Goal: Task Accomplishment & Management: Manage account settings

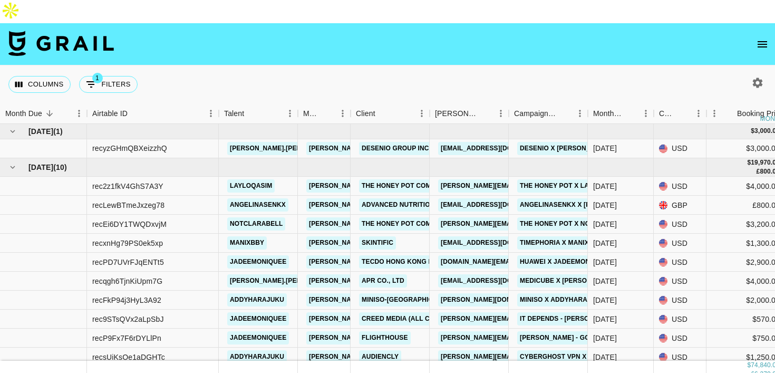
click at [766, 38] on icon "open drawer" at bounding box center [762, 44] width 13 height 13
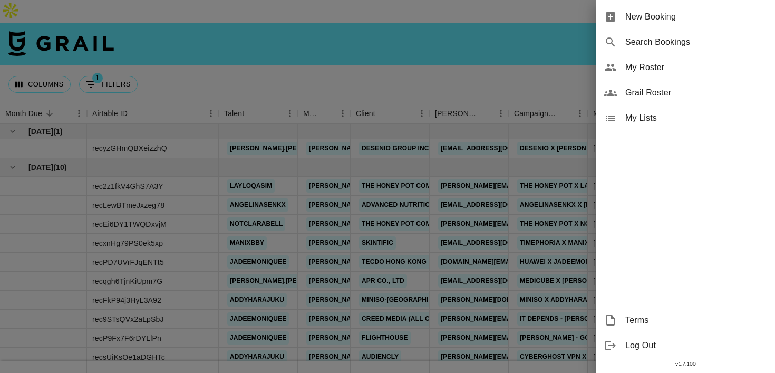
click at [674, 60] on div "My Roster" at bounding box center [685, 67] width 179 height 25
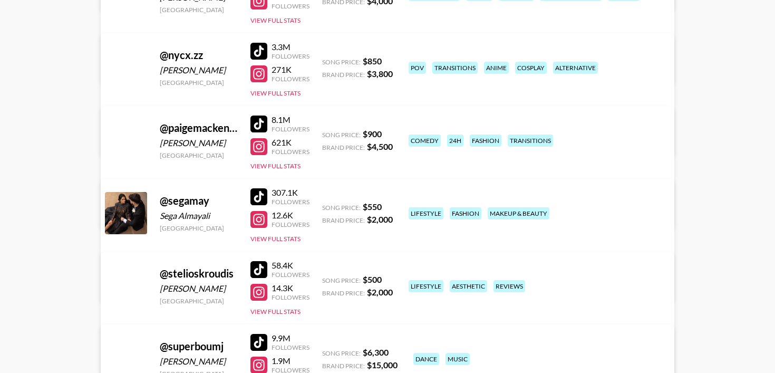
scroll to position [1592, 0]
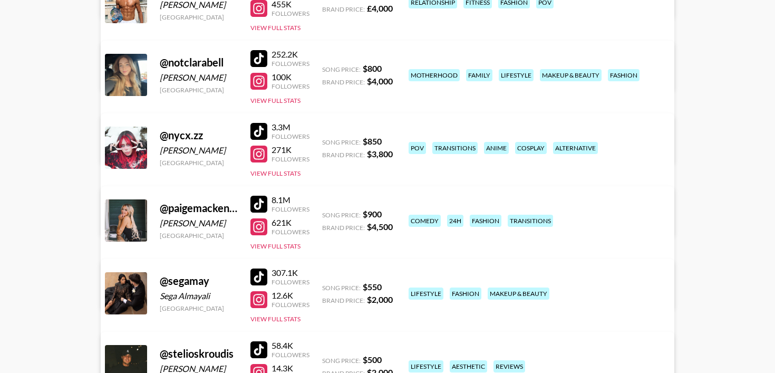
click at [262, 145] on div at bounding box center [258, 153] width 17 height 17
click at [260, 123] on div at bounding box center [258, 131] width 17 height 17
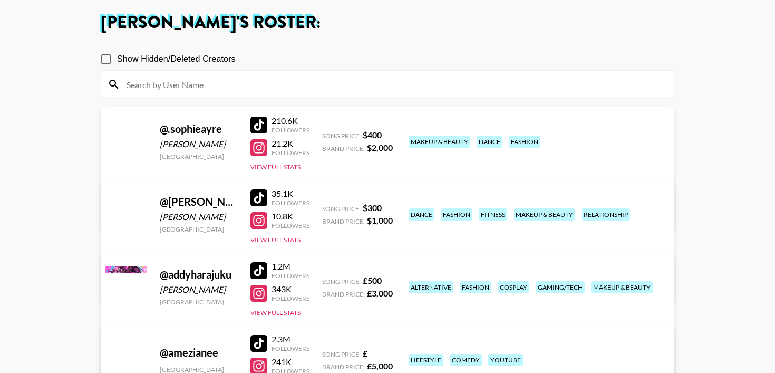
scroll to position [0, 0]
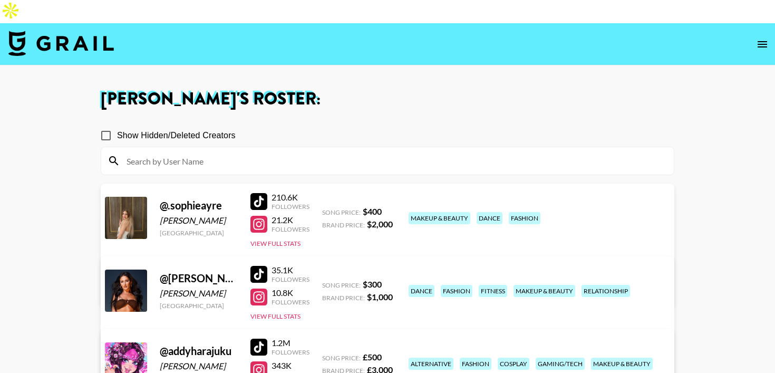
click at [198, 152] on input at bounding box center [393, 160] width 547 height 17
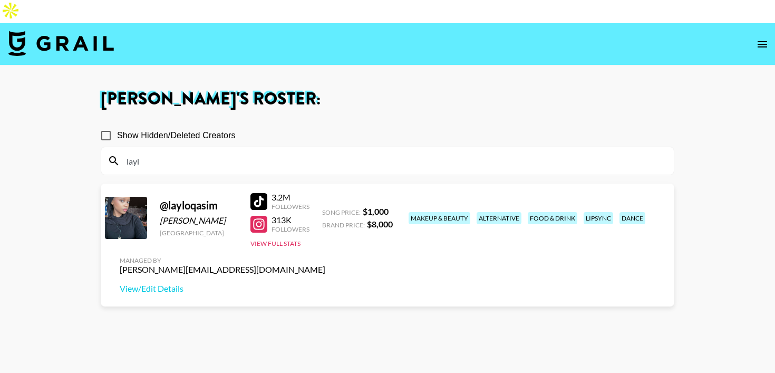
click at [264, 193] on div at bounding box center [258, 201] width 17 height 17
drag, startPoint x: 215, startPoint y: 131, endPoint x: 101, endPoint y: 133, distance: 113.9
click at [101, 147] on section "layl" at bounding box center [387, 161] width 573 height 28
drag, startPoint x: 156, startPoint y: 139, endPoint x: 66, endPoint y: 139, distance: 90.1
click at [66, 139] on main "Ahmed Tayfoor 's Roster: Show Hidden/Deleted Creators layl @ layloqasim Laylo Q…" at bounding box center [387, 247] width 775 height 364
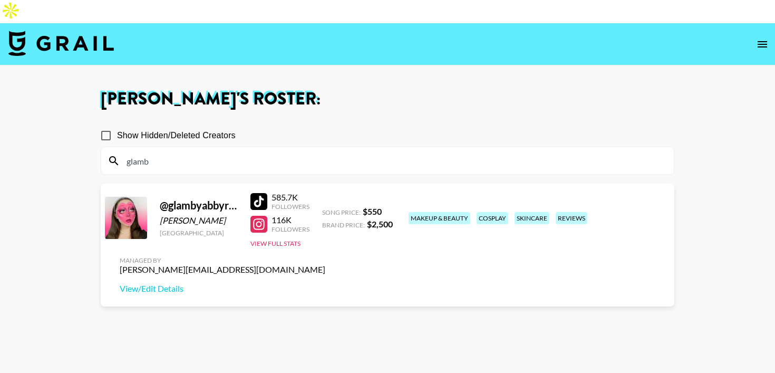
click at [265, 193] on div at bounding box center [258, 201] width 17 height 17
drag, startPoint x: 216, startPoint y: 142, endPoint x: 15, endPoint y: 135, distance: 200.9
click at [15, 135] on main "Ahmed Tayfoor 's Roster: Show Hidden/Deleted Creators glamb @ glambyabbyrose Ab…" at bounding box center [387, 247] width 775 height 364
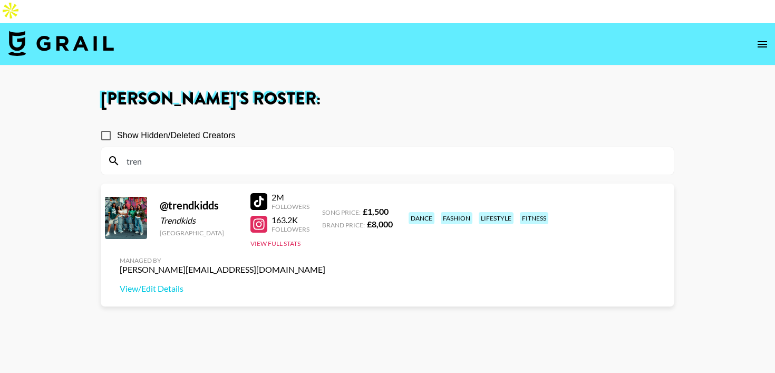
click at [264, 193] on div at bounding box center [258, 201] width 17 height 17
drag, startPoint x: 200, startPoint y: 138, endPoint x: 93, endPoint y: 138, distance: 107.0
click at [93, 138] on div "Ahmed Tayfoor 's Roster: Show Hidden/Deleted Creators tren @ trendkidds Trendki…" at bounding box center [387, 248] width 590 height 314
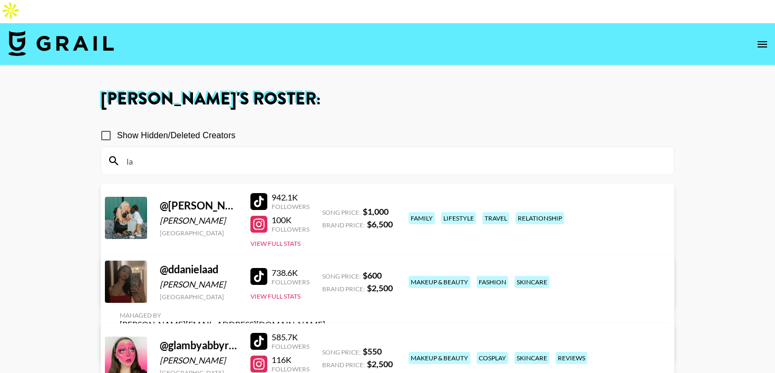
type input "l"
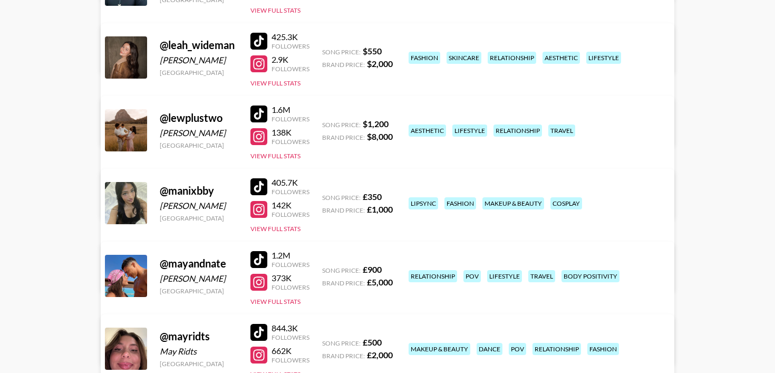
scroll to position [1185, 0]
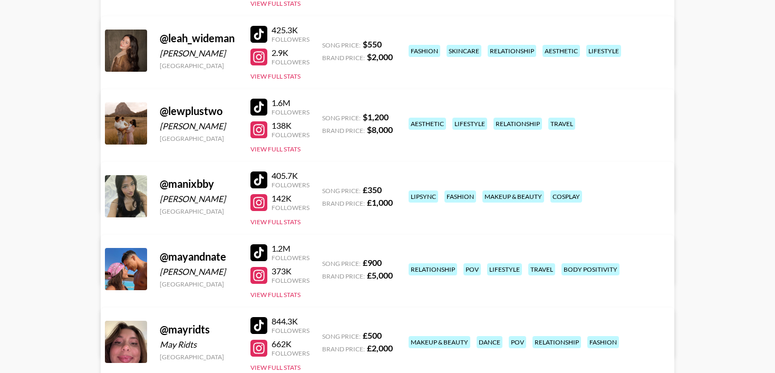
click at [325, 189] on link "View/Edit Details" at bounding box center [223, 194] width 206 height 11
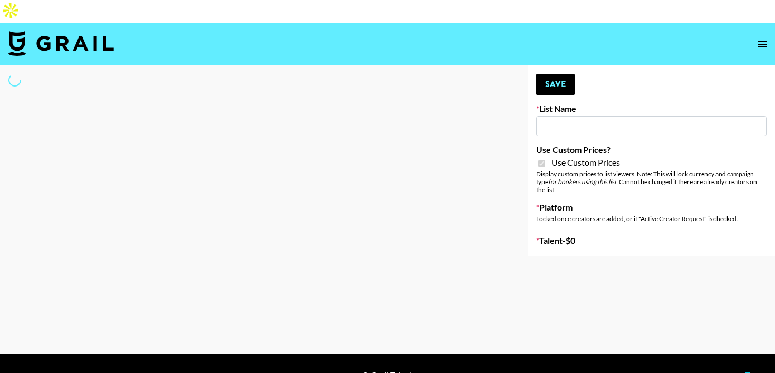
type input "Content Labs for Govee's TV Backlight 3."
checkbox input "true"
select select "Brand"
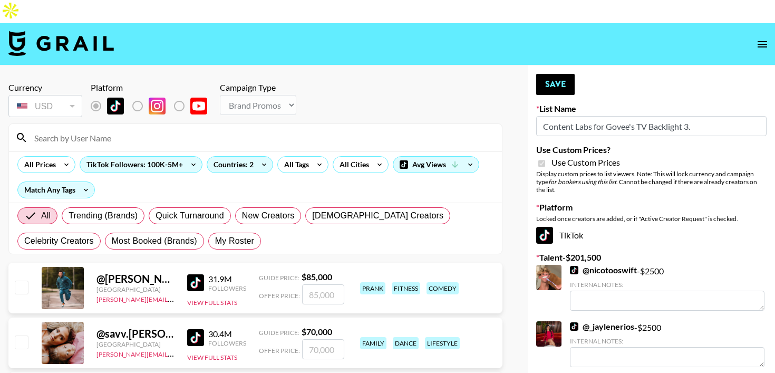
click at [142, 129] on input at bounding box center [261, 137] width 467 height 17
click at [202, 225] on div "All Trending (Brands) Quick Turnaround New Creators LGBTQIA+ Creators Celebrity…" at bounding box center [255, 228] width 480 height 51
click at [215, 235] on span "My Roster" at bounding box center [234, 241] width 39 height 13
click at [215, 241] on input "My Roster" at bounding box center [215, 241] width 0 height 0
radio input "true"
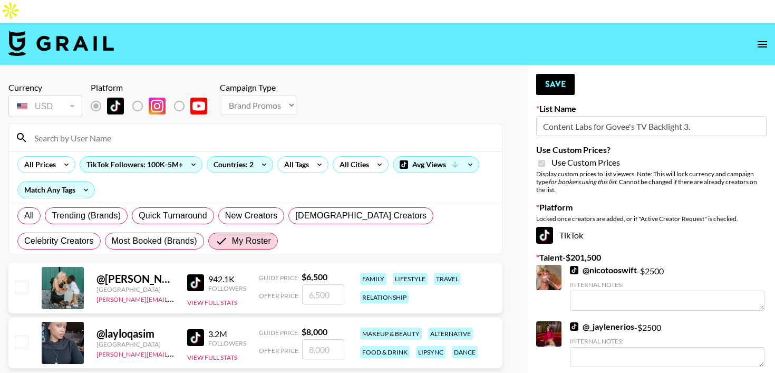
click at [121, 129] on input at bounding box center [261, 137] width 467 height 17
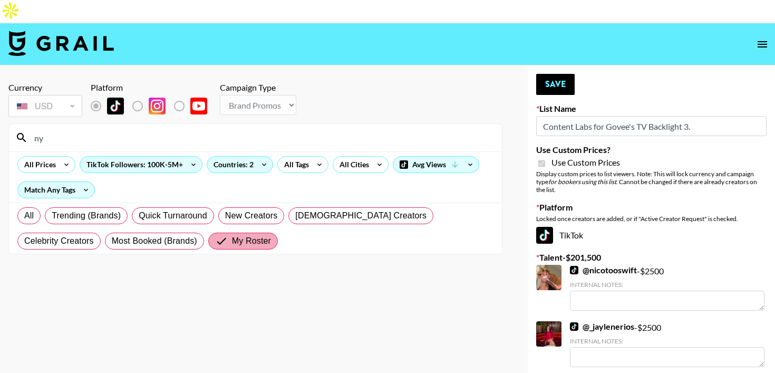
type input "ny"
click at [208, 232] on label "My Roster" at bounding box center [243, 240] width 70 height 17
click at [215, 235] on input "My Roster" at bounding box center [223, 241] width 17 height 13
click at [35, 207] on label "All" at bounding box center [28, 215] width 23 height 17
click at [24, 216] on input "All" at bounding box center [24, 216] width 0 height 0
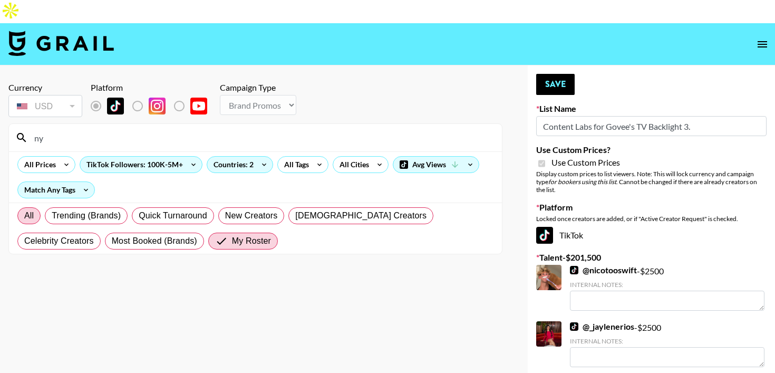
radio input "true"
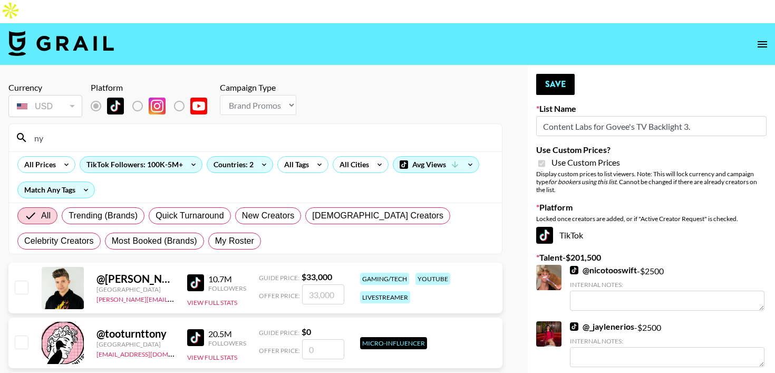
click at [65, 129] on input "ny" at bounding box center [261, 137] width 467 height 17
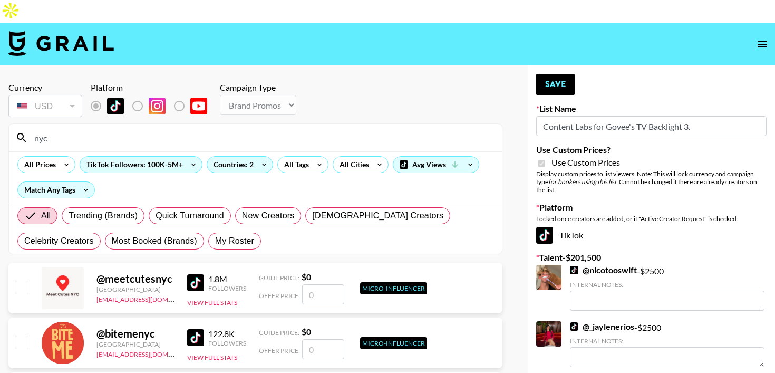
type input "nycx"
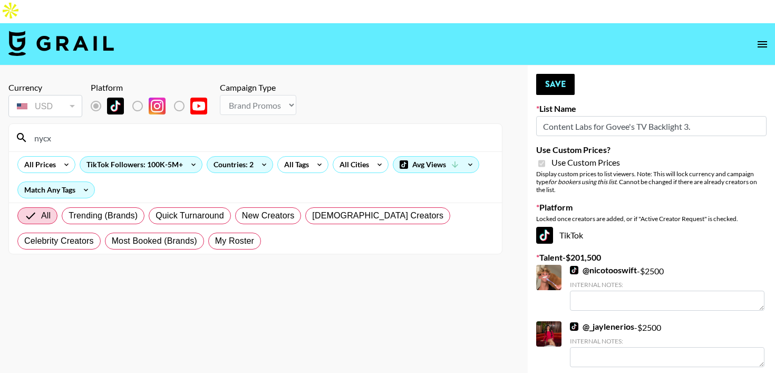
drag, startPoint x: 65, startPoint y: 117, endPoint x: 20, endPoint y: 117, distance: 45.3
click at [20, 124] on div "nycx" at bounding box center [255, 137] width 493 height 27
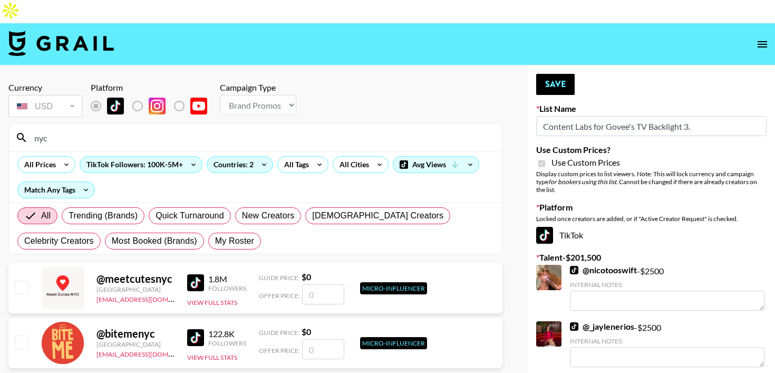
type input "nycx"
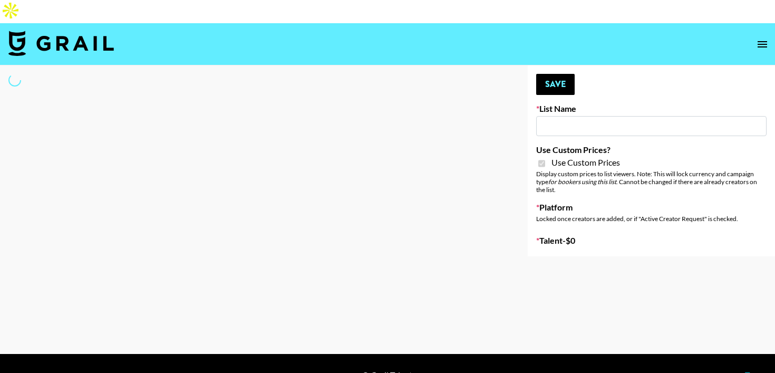
type input "Content Labs for Govee's TV Backlight 3."
checkbox input "true"
select select "Brand"
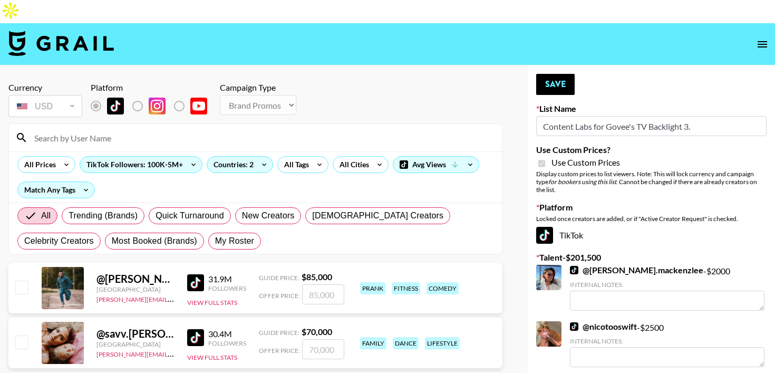
click at [113, 129] on input at bounding box center [261, 137] width 467 height 17
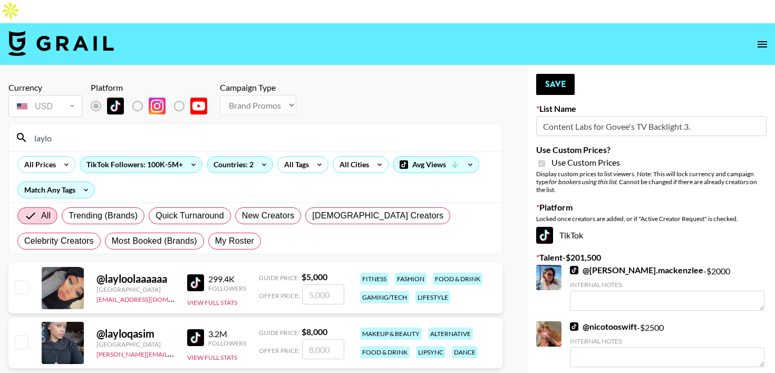
type input "laylo"
click at [315, 339] on input "number" at bounding box center [323, 349] width 42 height 20
checkbox input "true"
type input "2500"
click at [553, 74] on button "Save" at bounding box center [555, 84] width 38 height 21
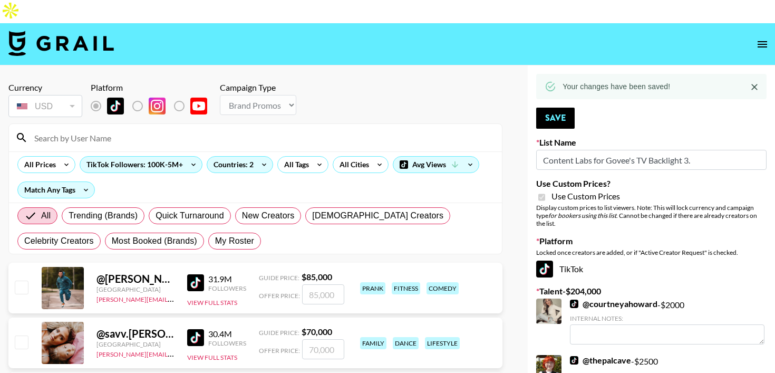
click at [118, 129] on input at bounding box center [261, 137] width 467 height 17
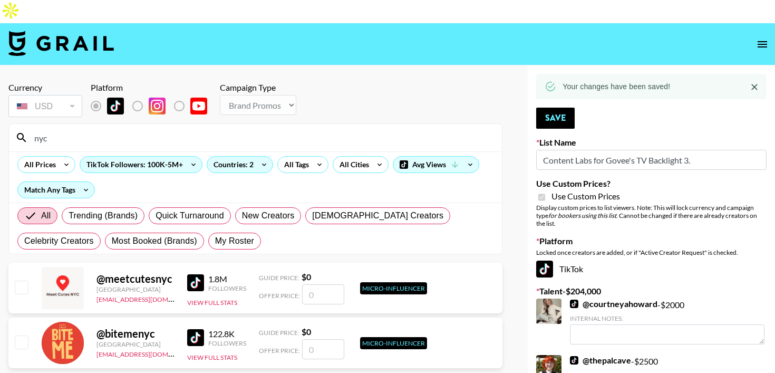
type input "nycx"
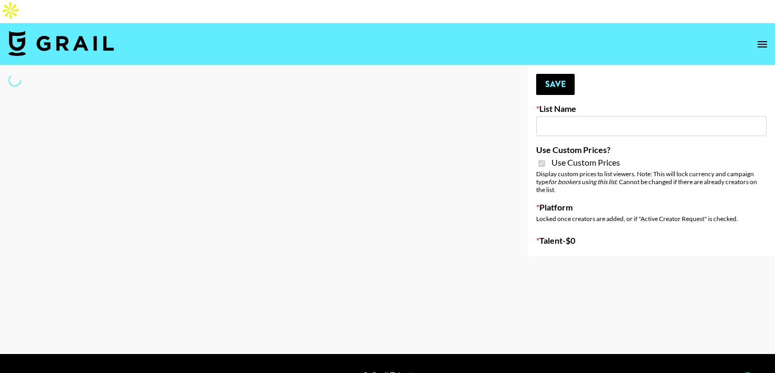
type input "Axis-Y - [DATE]"
checkbox input "true"
select select "Brand"
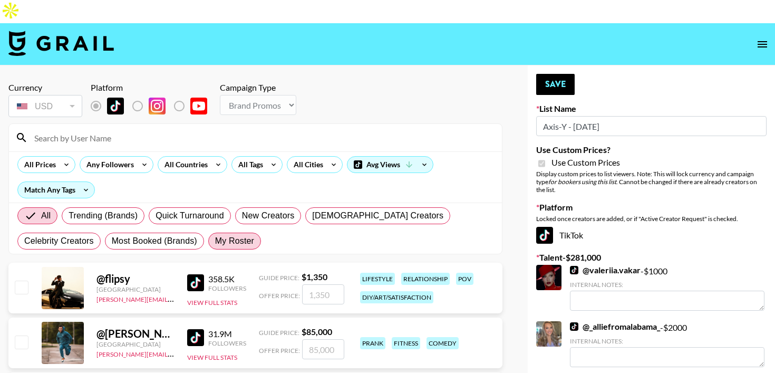
click at [215, 235] on span "My Roster" at bounding box center [234, 241] width 39 height 13
click at [215, 241] on input "My Roster" at bounding box center [215, 241] width 0 height 0
radio input "true"
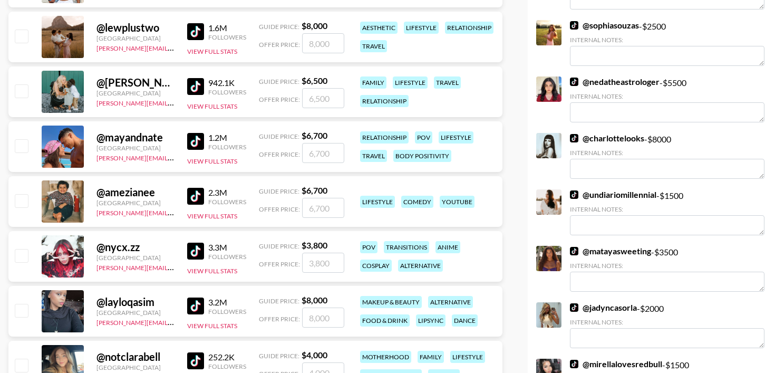
scroll to position [489, 0]
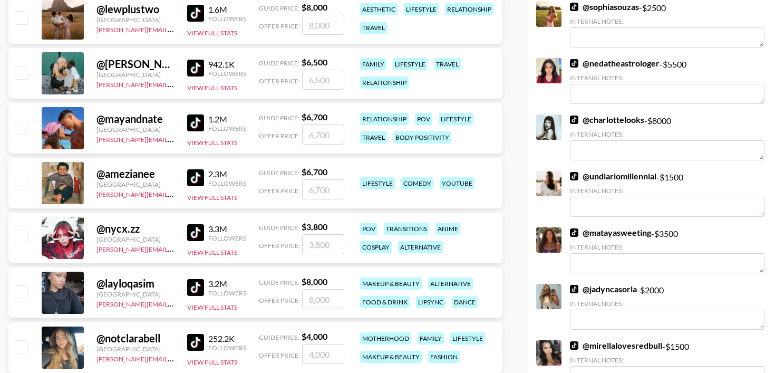
click at [24, 285] on input "checkbox" at bounding box center [21, 291] width 13 height 13
checkbox input "true"
drag, startPoint x: 338, startPoint y: 275, endPoint x: 251, endPoint y: 272, distance: 87.0
click at [251, 272] on div "@ layloqasim United States ahmed@grail-talent.com 3.2M Followers View Full Stat…" at bounding box center [255, 292] width 494 height 51
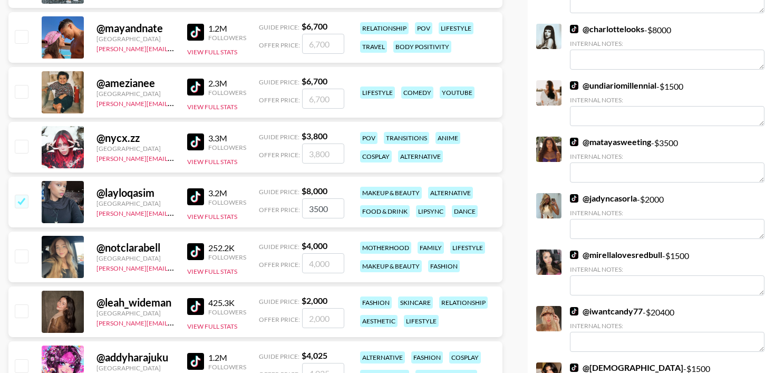
scroll to position [582, 0]
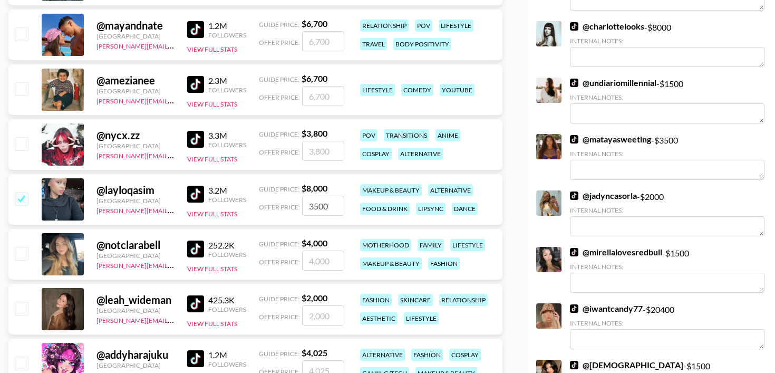
type input "3500"
click at [21, 301] on input "checkbox" at bounding box center [21, 307] width 13 height 13
checkbox input "true"
drag, startPoint x: 332, startPoint y: 295, endPoint x: 278, endPoint y: 293, distance: 53.8
click at [278, 305] on div "Offer Price: 2000" at bounding box center [301, 315] width 85 height 20
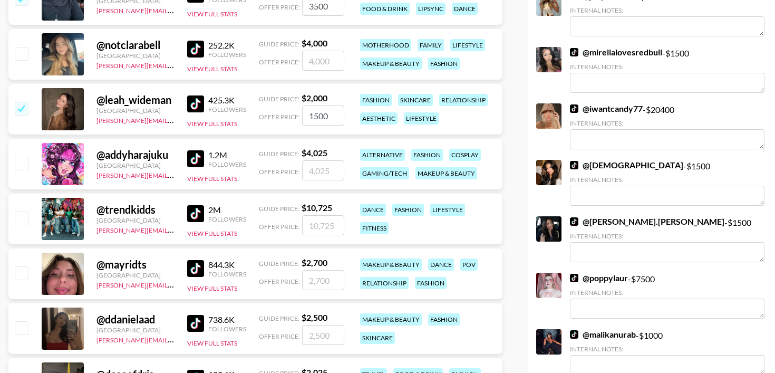
scroll to position [783, 0]
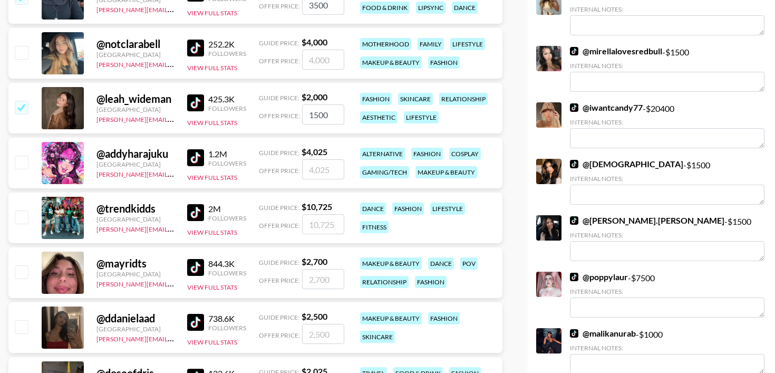
type input "1500"
click at [25, 320] on input "checkbox" at bounding box center [21, 326] width 13 height 13
checkbox input "true"
type input "2500"
click at [25, 320] on input "checkbox" at bounding box center [21, 326] width 13 height 13
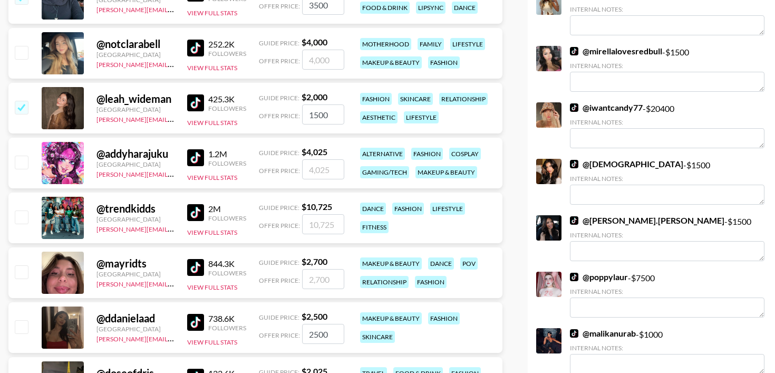
checkbox input "false"
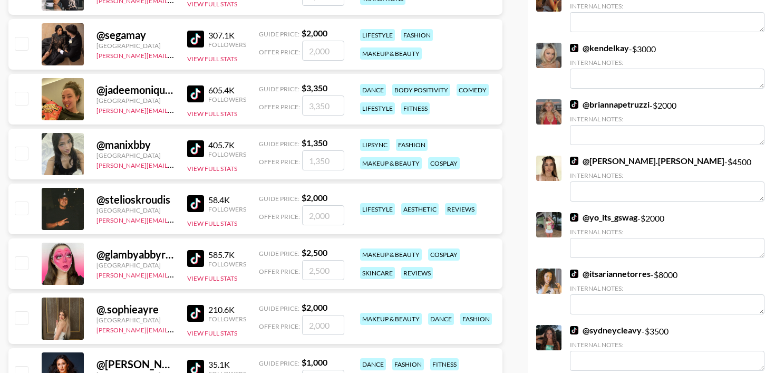
scroll to position [1513, 0]
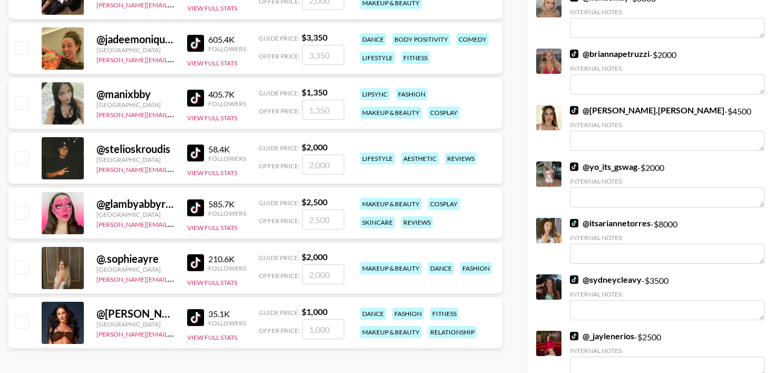
click at [23, 260] on input "checkbox" at bounding box center [21, 266] width 13 height 13
checkbox input "true"
drag, startPoint x: 333, startPoint y: 256, endPoint x: 281, endPoint y: 255, distance: 51.1
click at [281, 264] on div "Offer Price: 2000" at bounding box center [301, 274] width 85 height 20
type input "1400"
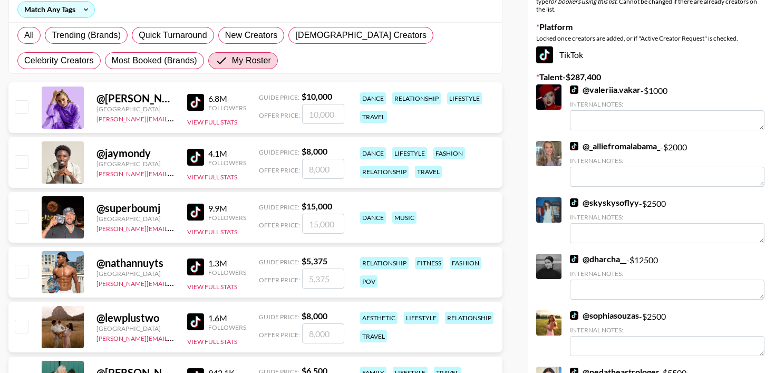
scroll to position [0, 0]
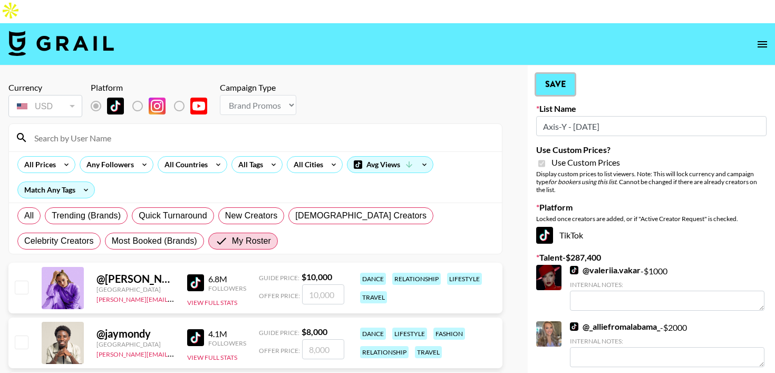
click at [559, 74] on button "Save" at bounding box center [555, 84] width 38 height 21
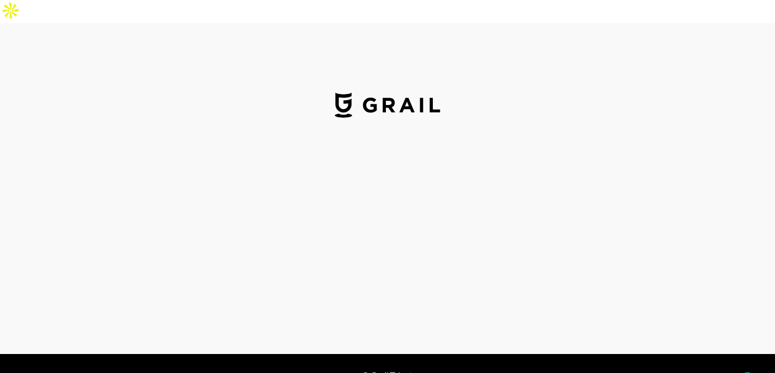
select select "USD"
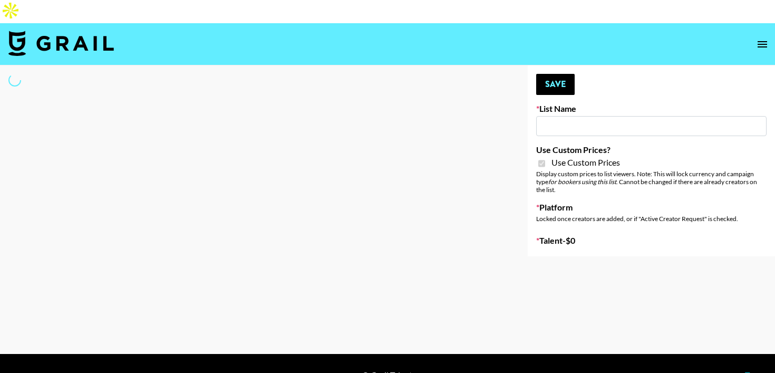
type input "Arya - [DATE]"
checkbox input "true"
select select "Brand"
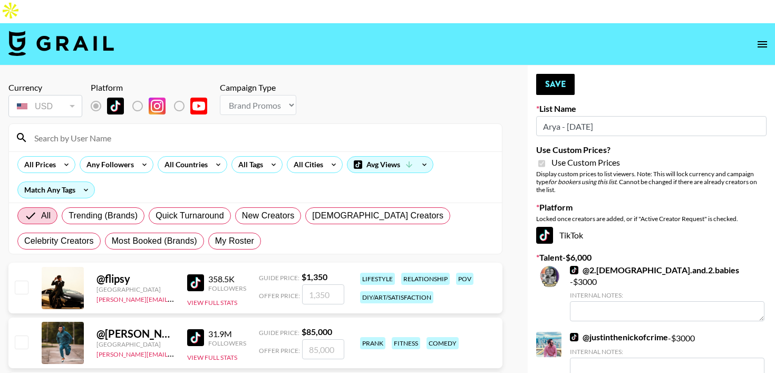
click at [120, 129] on input at bounding box center [261, 137] width 467 height 17
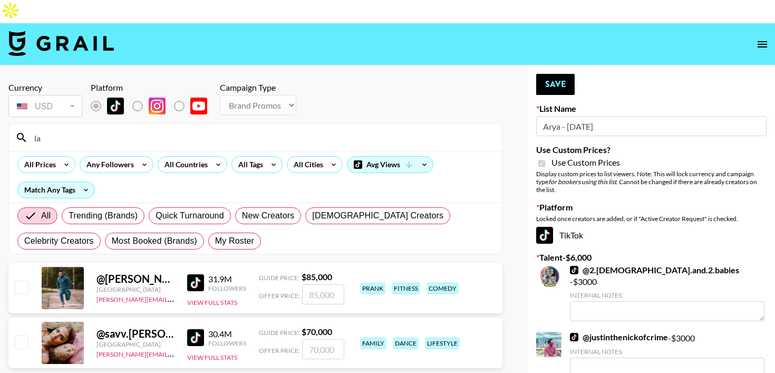
type input "l"
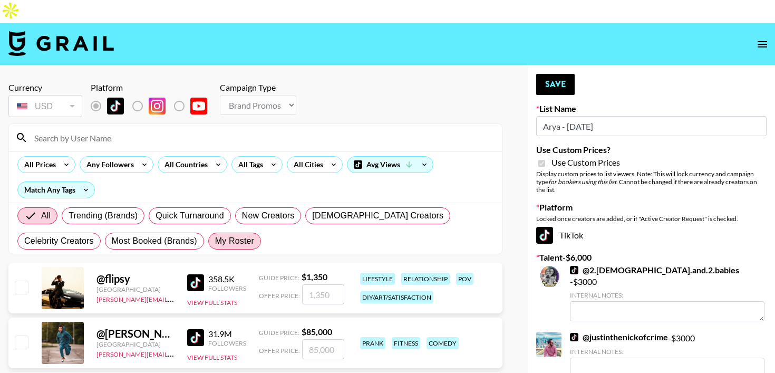
click at [215, 235] on span "My Roster" at bounding box center [234, 241] width 39 height 13
click at [215, 241] on input "My Roster" at bounding box center [215, 241] width 0 height 0
radio input "true"
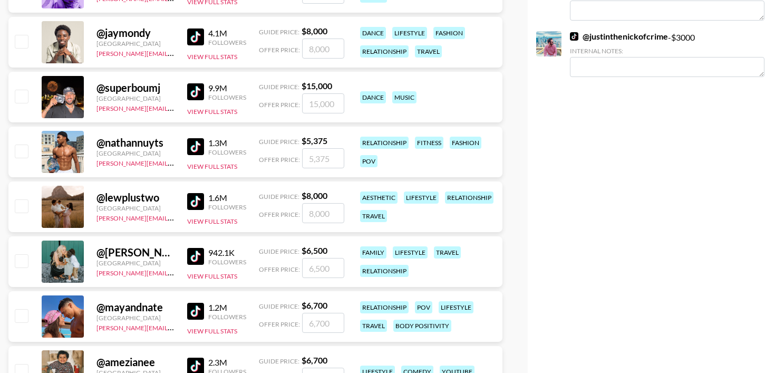
scroll to position [301, 0]
click at [27, 199] on input "checkbox" at bounding box center [21, 205] width 13 height 13
checkbox input "true"
type input "8000"
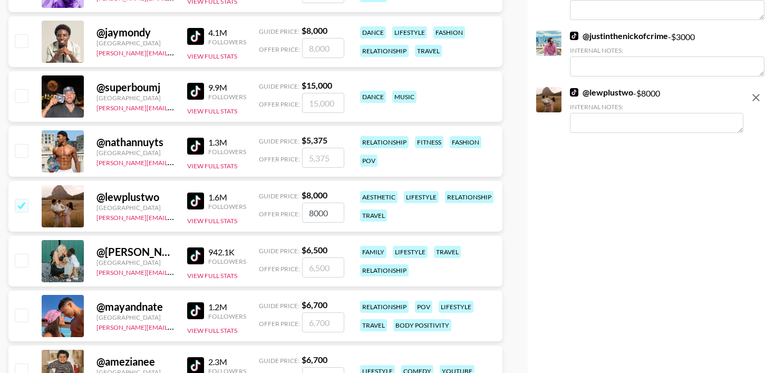
drag, startPoint x: 336, startPoint y: 190, endPoint x: 276, endPoint y: 190, distance: 60.6
click at [276, 202] on div "Offer Price: 8000" at bounding box center [301, 212] width 85 height 20
click at [351, 195] on div "@ lewplustwo Australia [PERSON_NAME][EMAIL_ADDRESS][DOMAIN_NAME] 1.6M Followers…" at bounding box center [255, 206] width 494 height 51
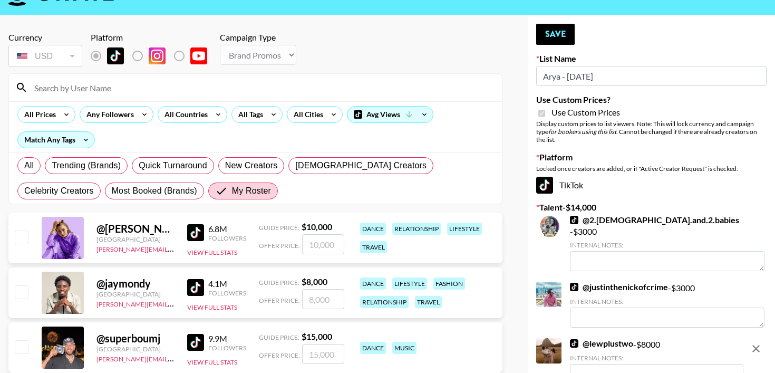
scroll to position [0, 0]
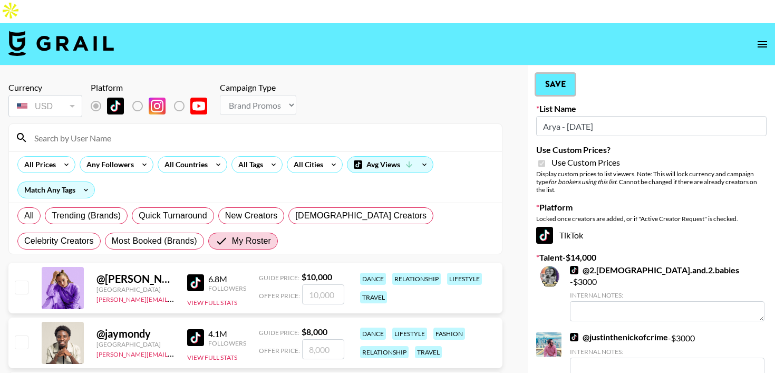
click at [555, 74] on button "Save" at bounding box center [555, 84] width 38 height 21
